Goal: Task Accomplishment & Management: Manage account settings

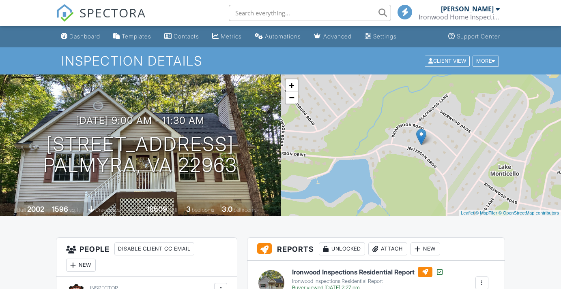
click at [80, 37] on div "Dashboard" at bounding box center [84, 36] width 31 height 7
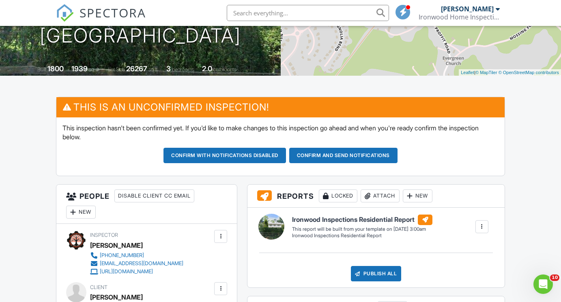
scroll to position [128, 0]
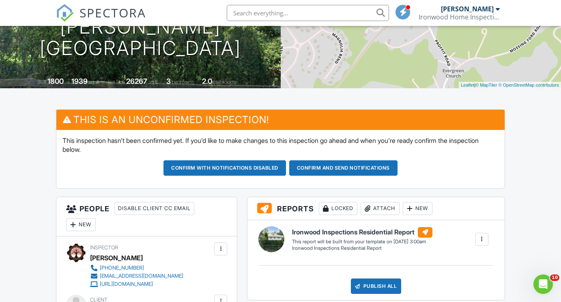
click at [286, 167] on button "Confirm and send notifications" at bounding box center [224, 167] width 122 height 15
